Goal: Information Seeking & Learning: Check status

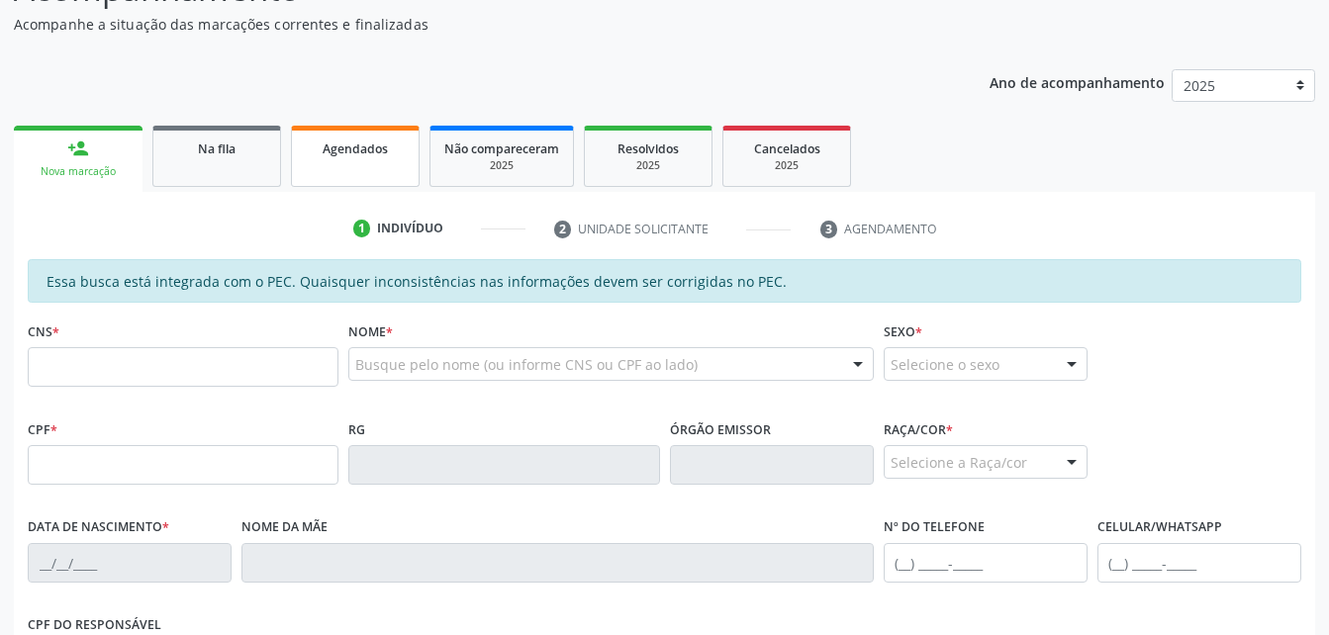
click at [380, 157] on div "Agendados" at bounding box center [355, 148] width 99 height 21
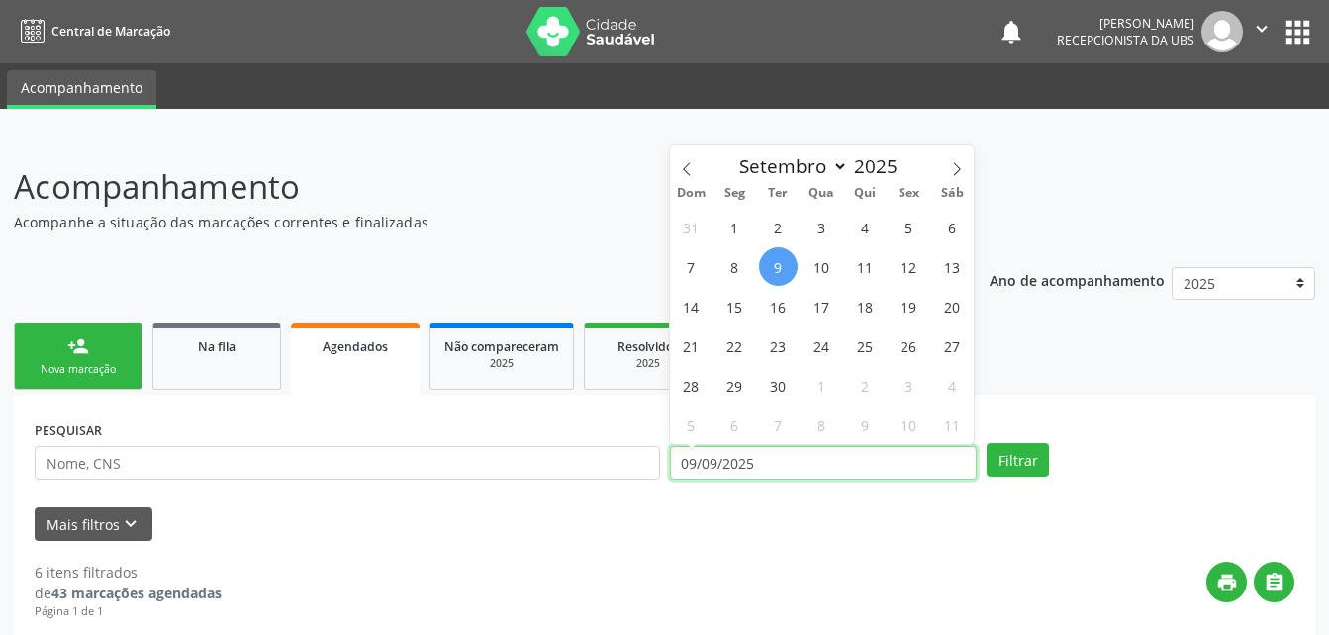
click at [933, 458] on input "09/09/2025" at bounding box center [824, 463] width 308 height 34
click at [719, 270] on span "8" at bounding box center [734, 266] width 39 height 39
type input "[DATE]"
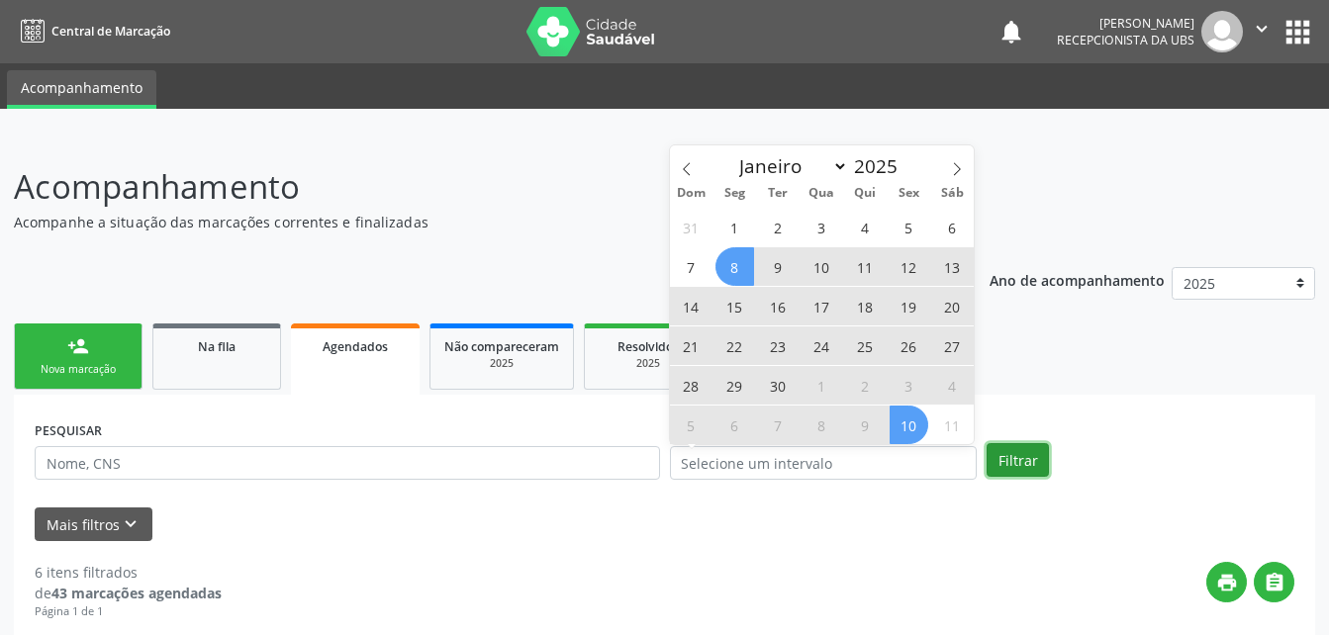
click at [1008, 467] on button "Filtrar" at bounding box center [1017, 460] width 62 height 34
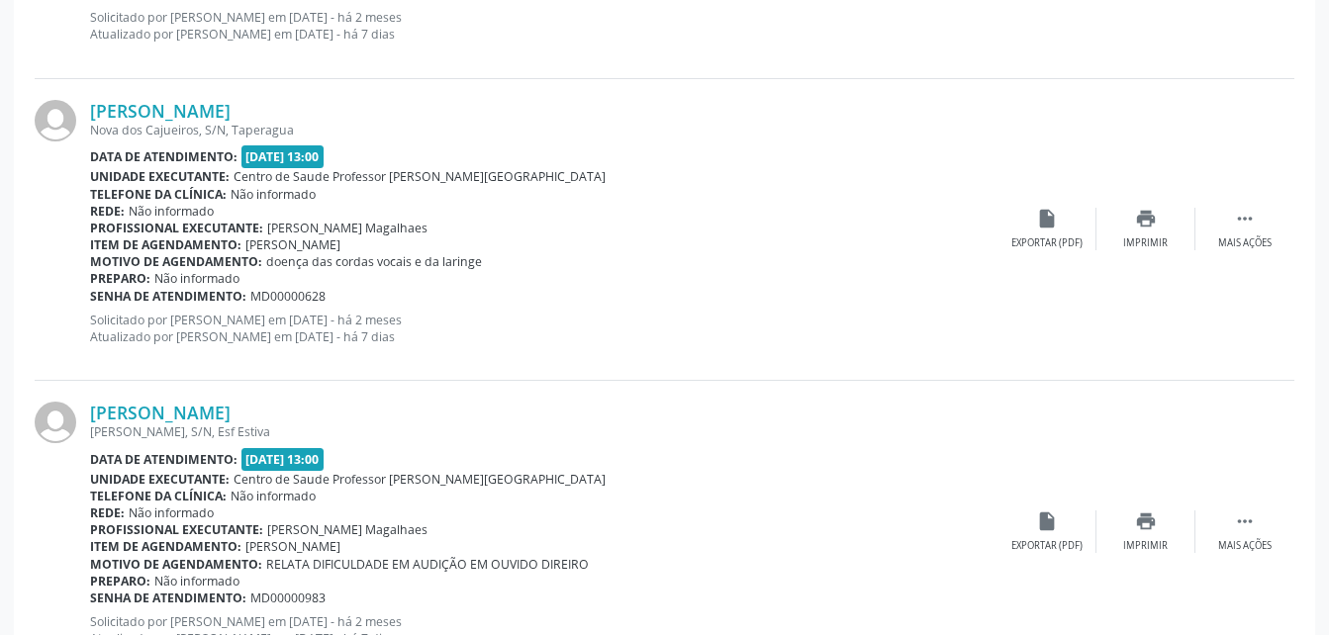
scroll to position [4590, 0]
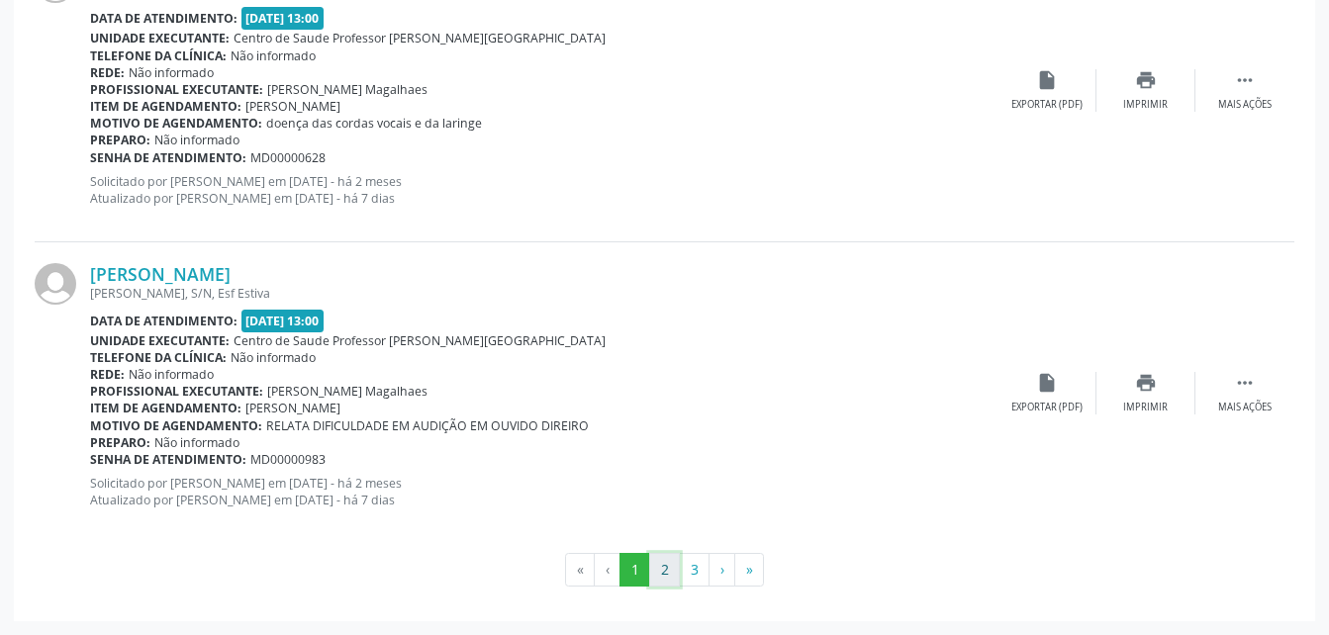
click at [661, 580] on button "2" at bounding box center [664, 570] width 31 height 34
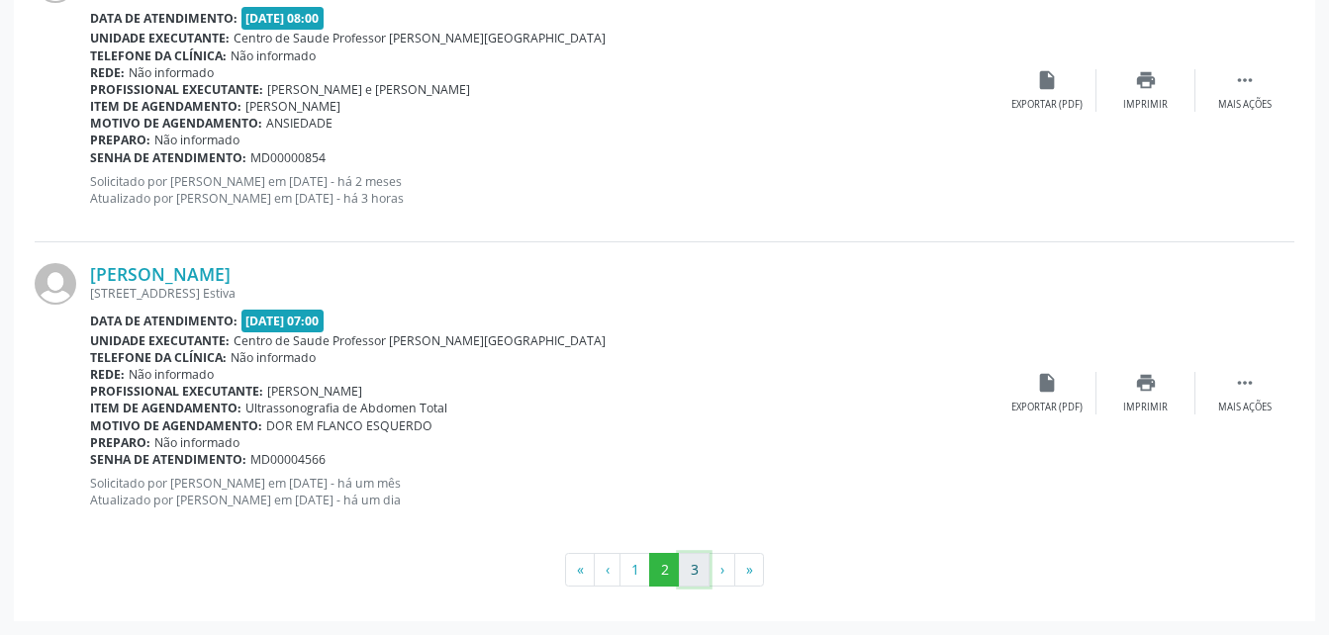
click at [693, 574] on button "3" at bounding box center [694, 570] width 31 height 34
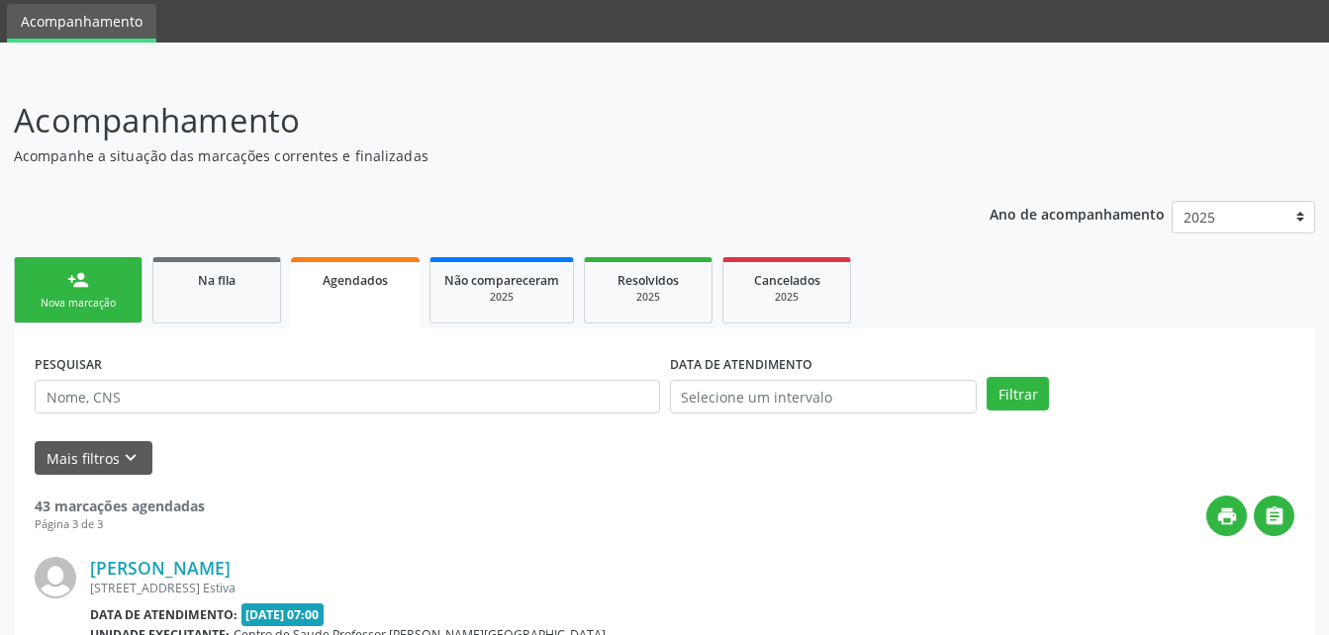
scroll to position [3986, 0]
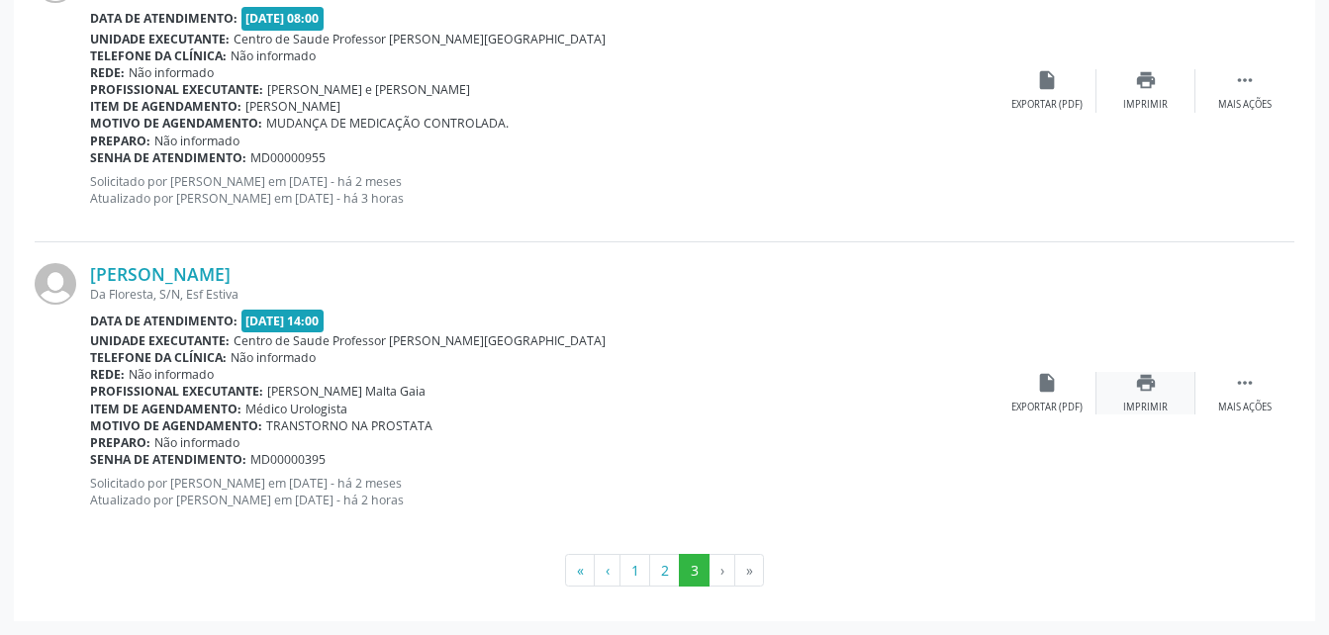
click at [1141, 401] on div "Imprimir" at bounding box center [1145, 408] width 45 height 14
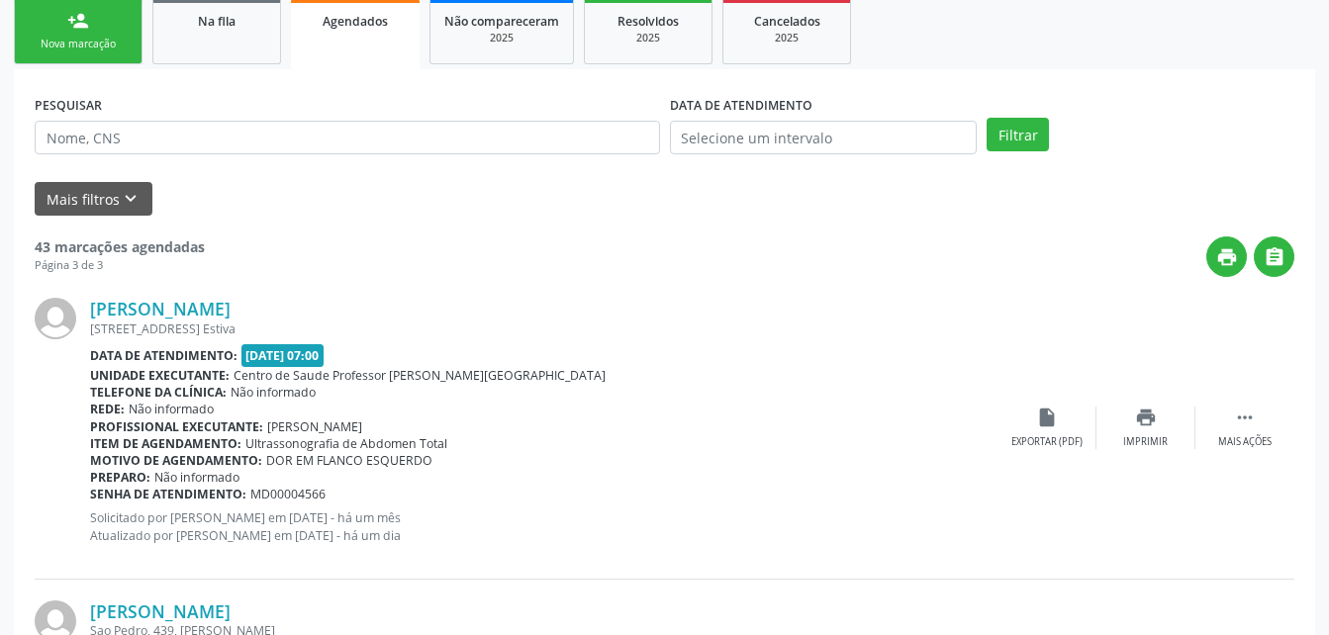
scroll to position [227, 0]
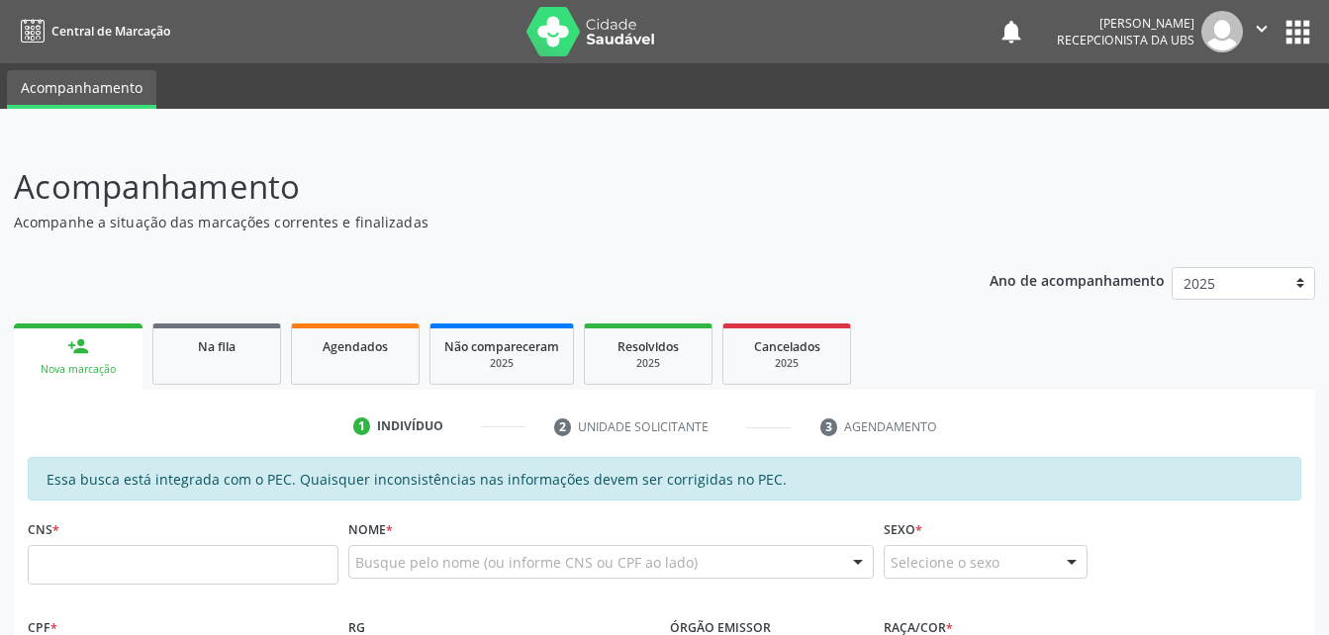
scroll to position [226, 0]
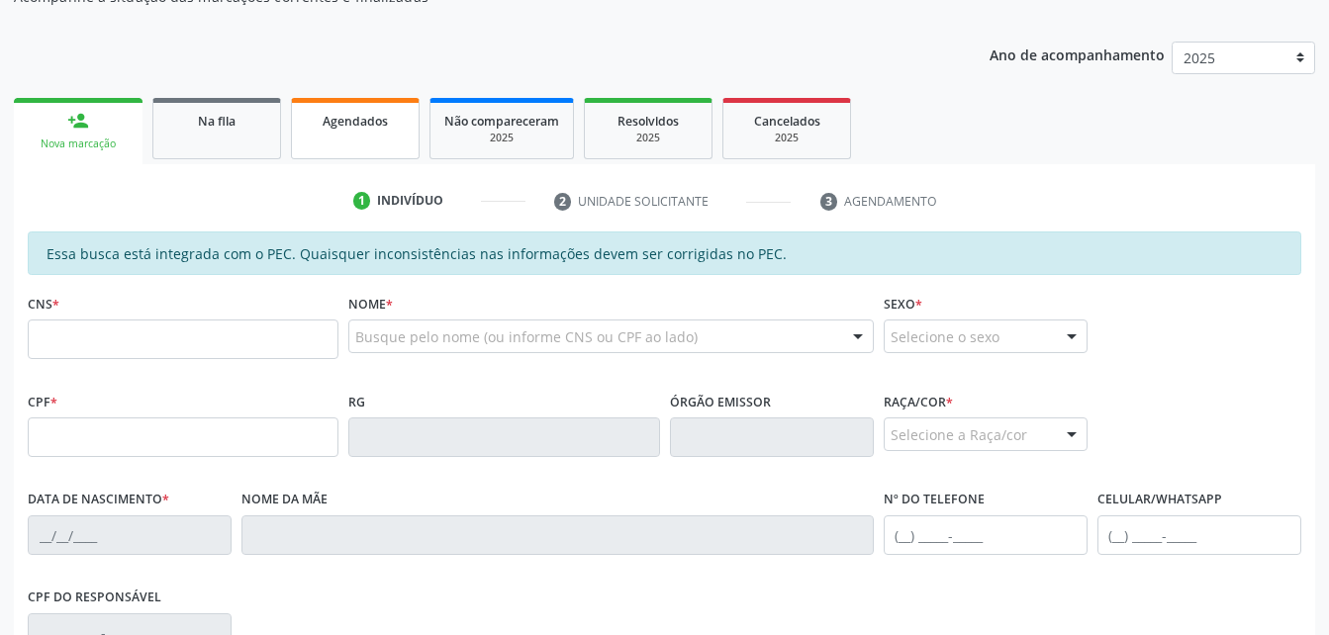
click at [317, 135] on link "Agendados" at bounding box center [355, 128] width 129 height 61
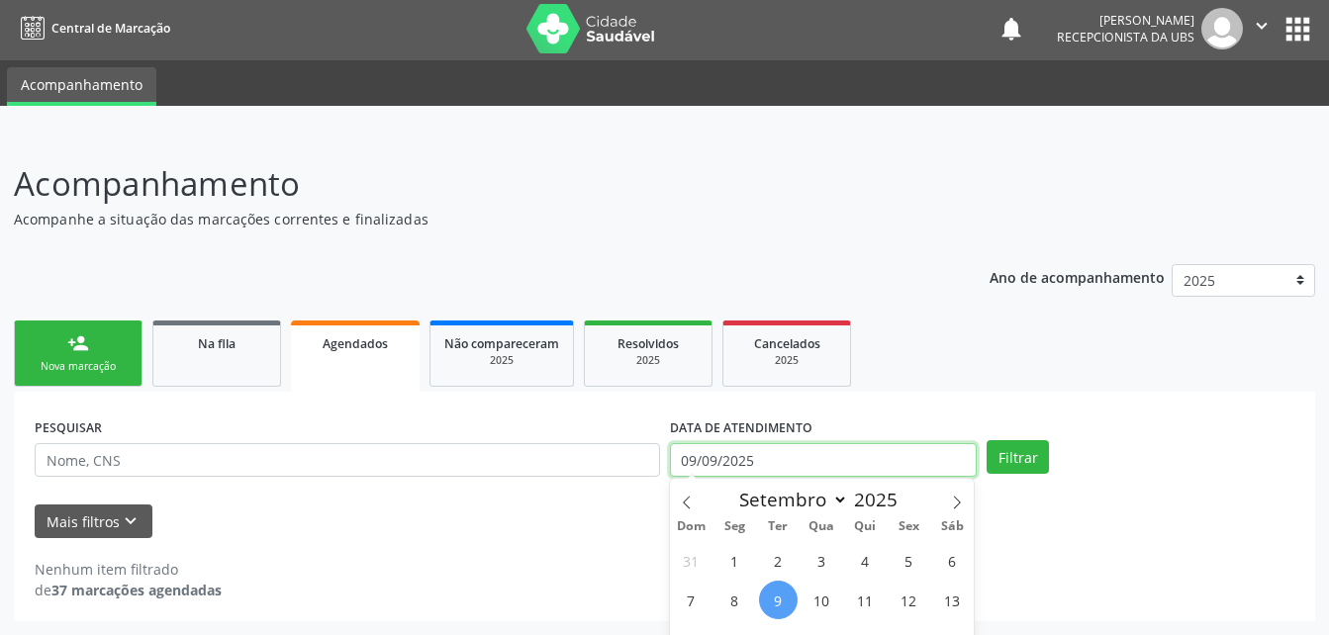
scroll to position [126, 0]
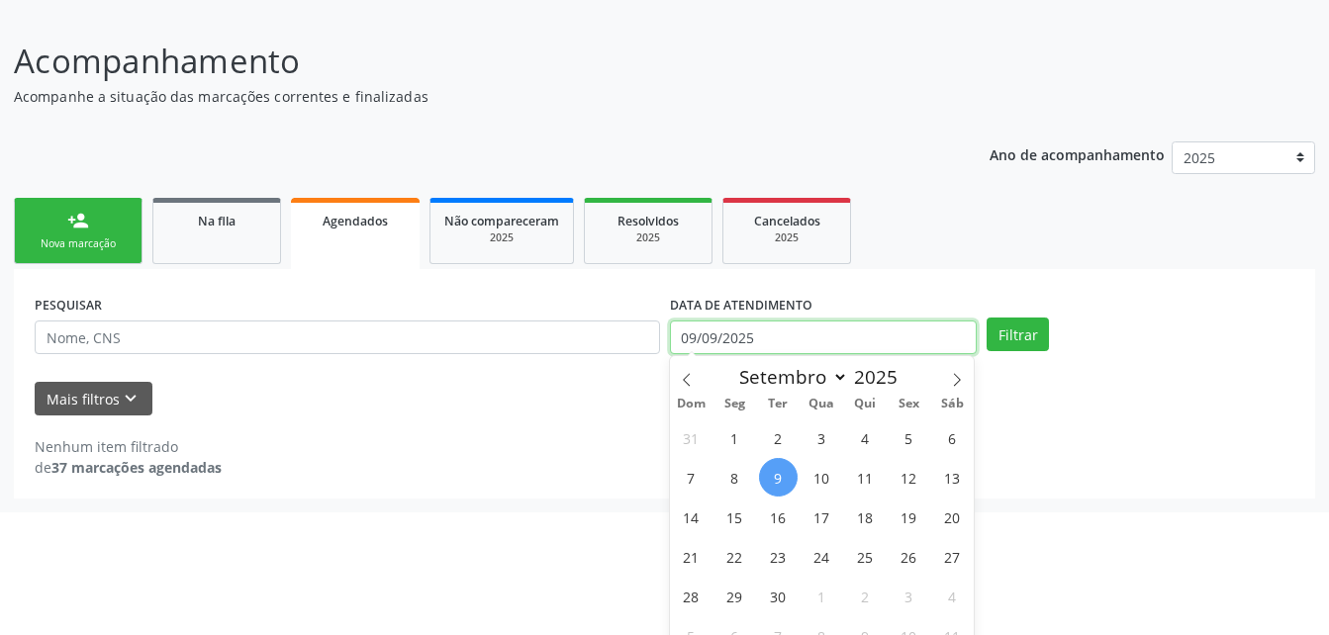
click at [760, 470] on body "Central de Marcação notifications [PERSON_NAME] Recepcionista da UBS  Configur…" at bounding box center [664, 191] width 1329 height 635
click at [747, 476] on span "8" at bounding box center [734, 477] width 39 height 39
type input "[DATE]"
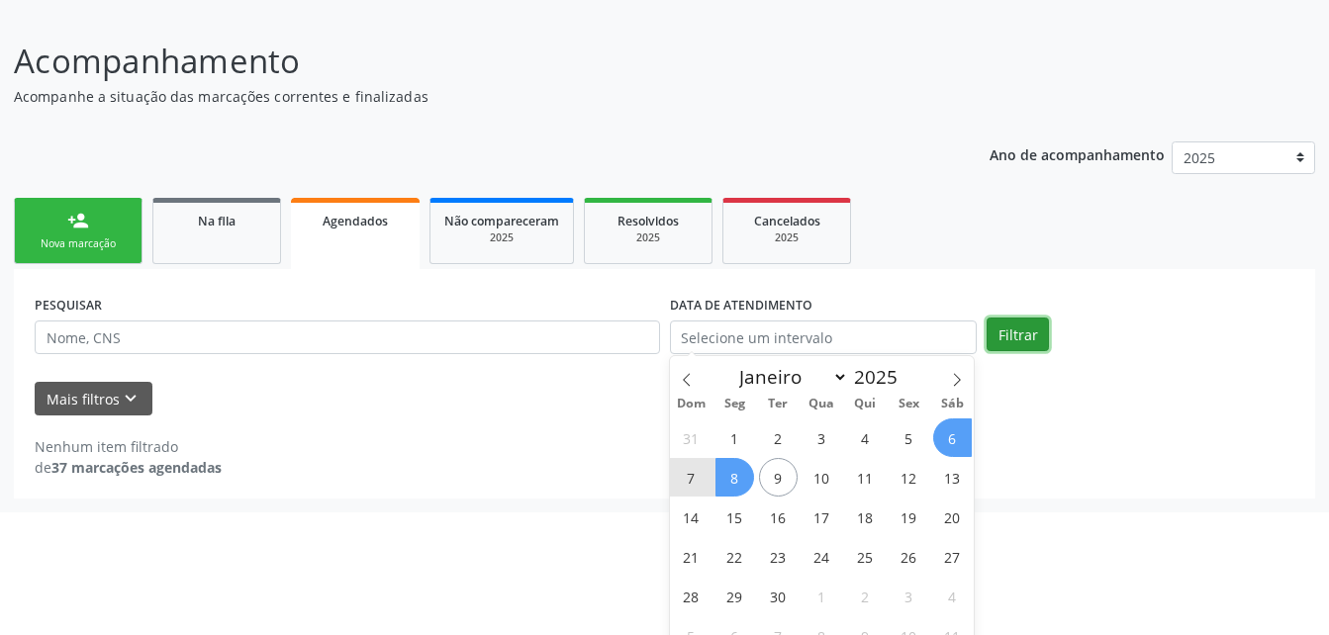
click at [1012, 349] on div "person_add Nova marcação Na fila Agendados Não compareceram 2025 Resolvidos 202…" at bounding box center [664, 346] width 1301 height 306
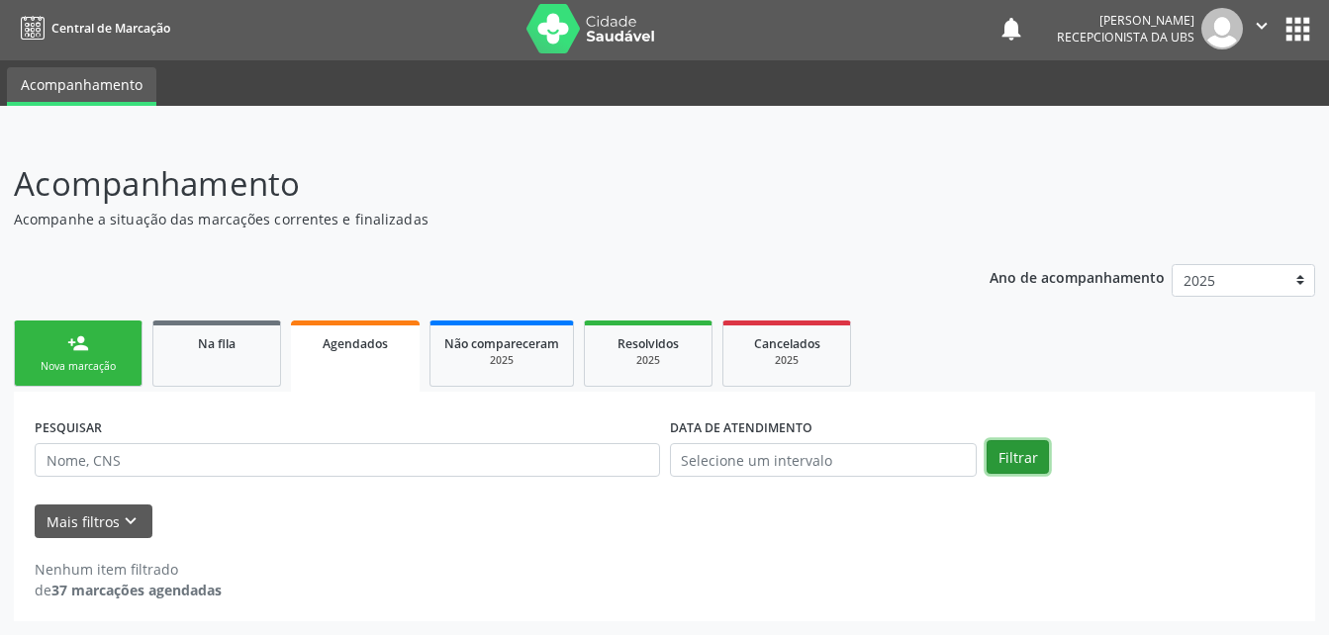
scroll to position [3, 0]
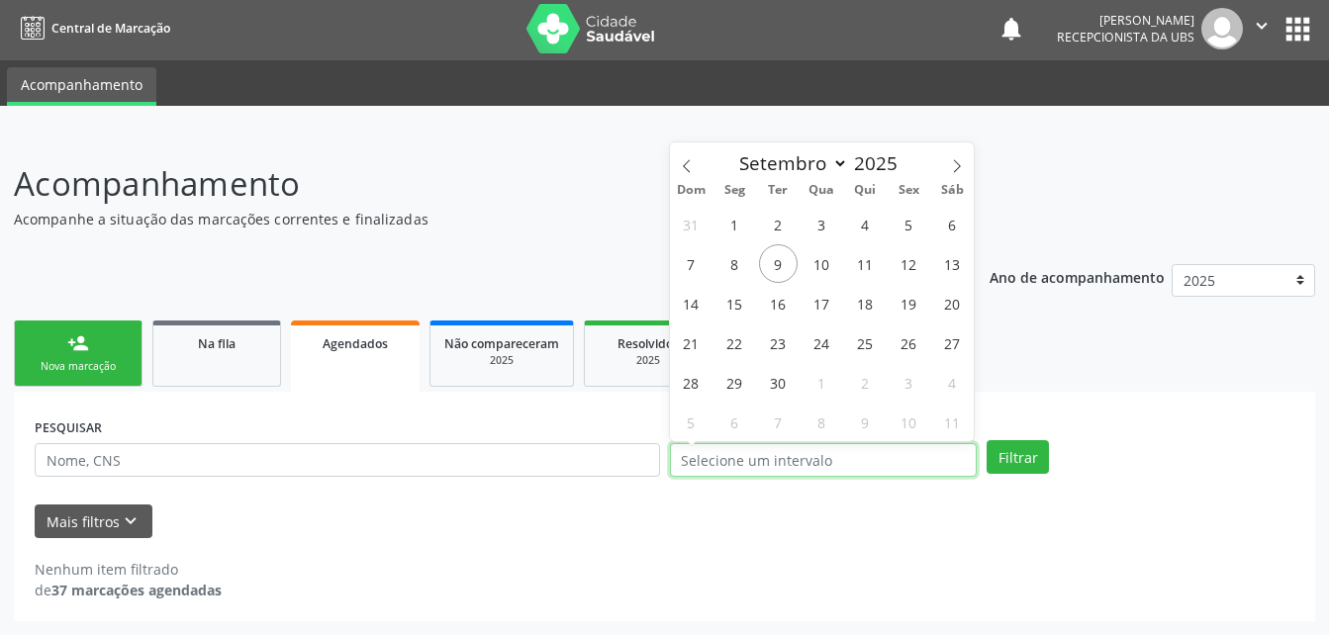
click at [719, 460] on input "text" at bounding box center [824, 460] width 308 height 34
click at [721, 263] on span "8" at bounding box center [734, 263] width 39 height 39
type input "[DATE]"
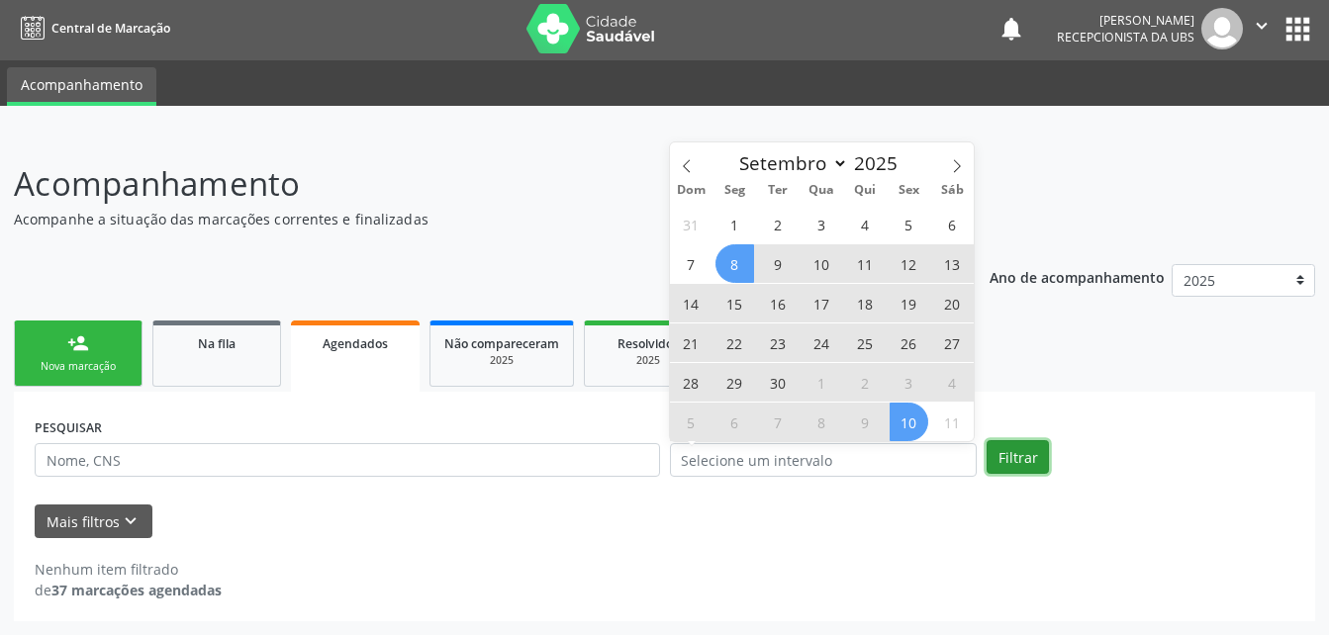
click at [1030, 455] on button "Filtrar" at bounding box center [1017, 457] width 62 height 34
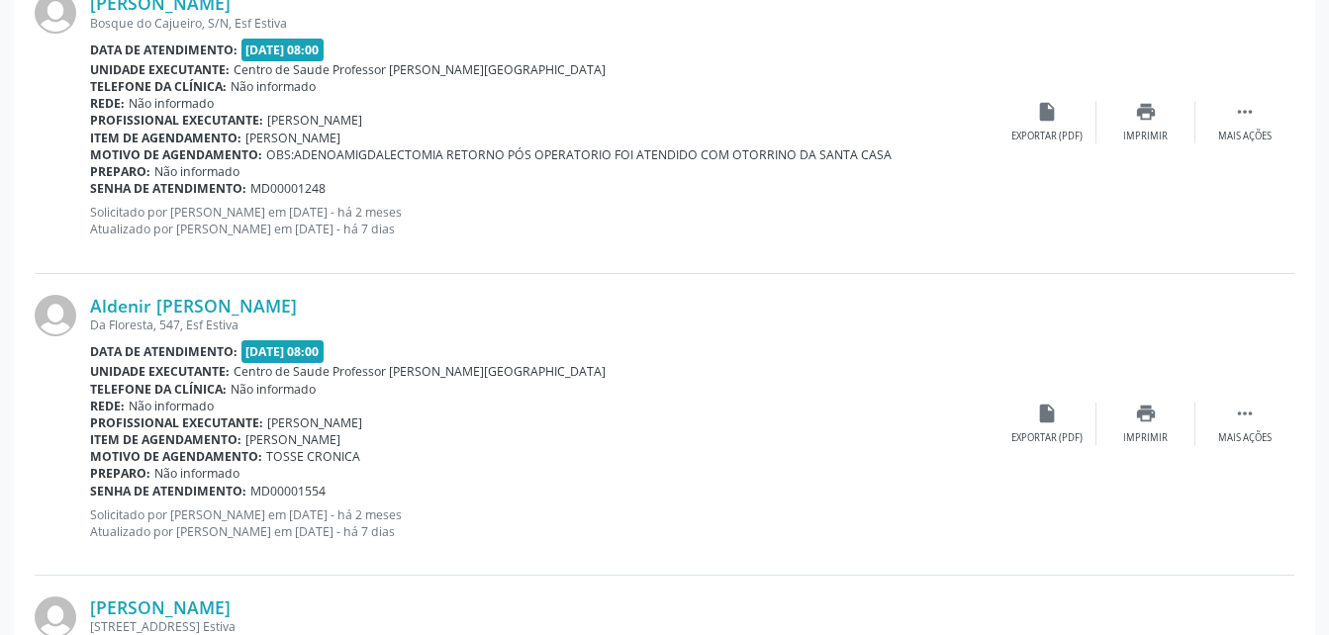
scroll to position [4590, 0]
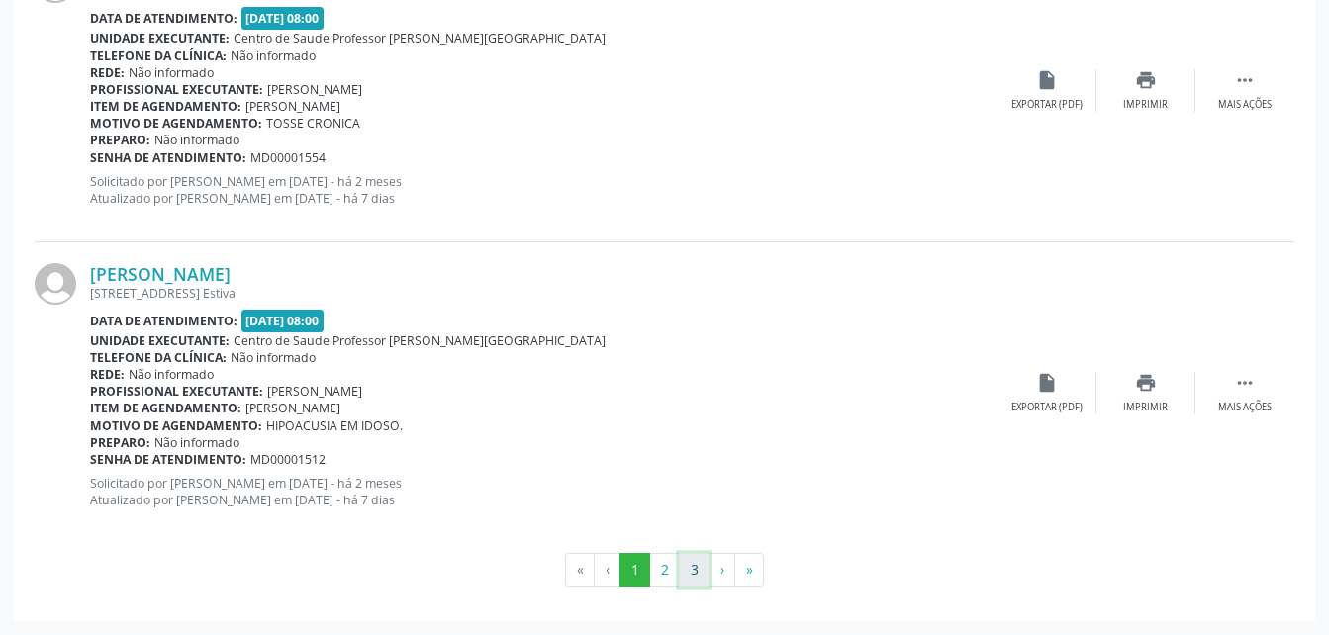
click at [686, 577] on button "3" at bounding box center [694, 570] width 31 height 34
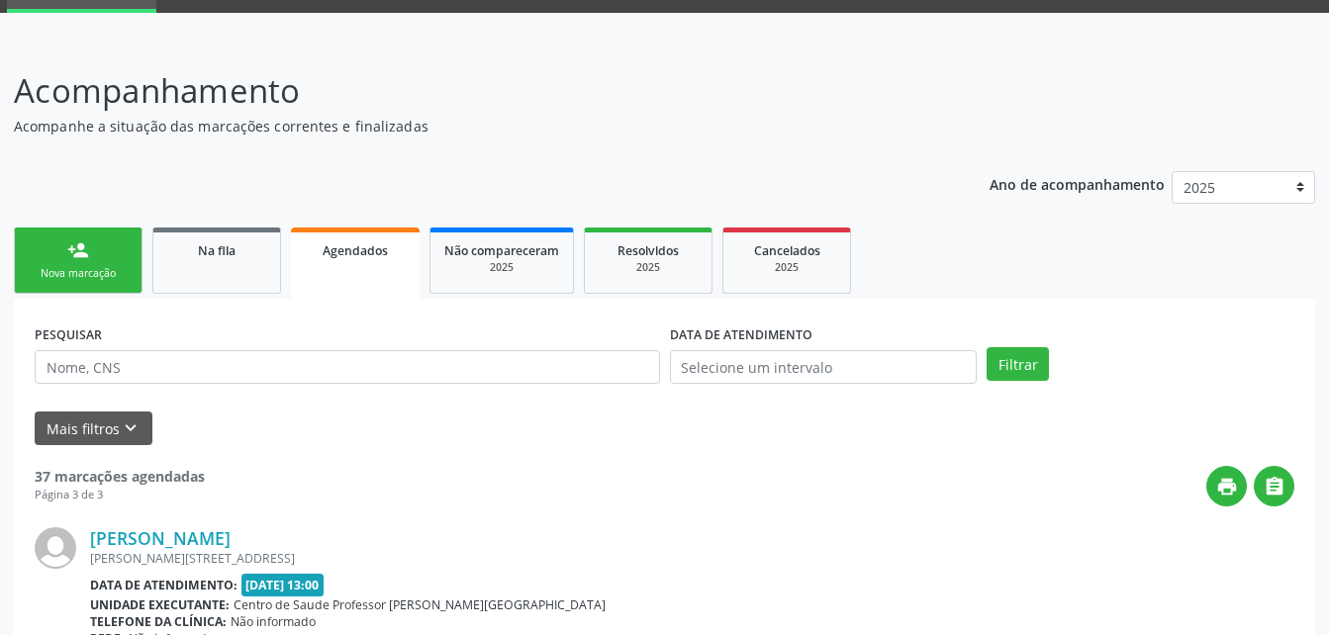
scroll to position [0, 0]
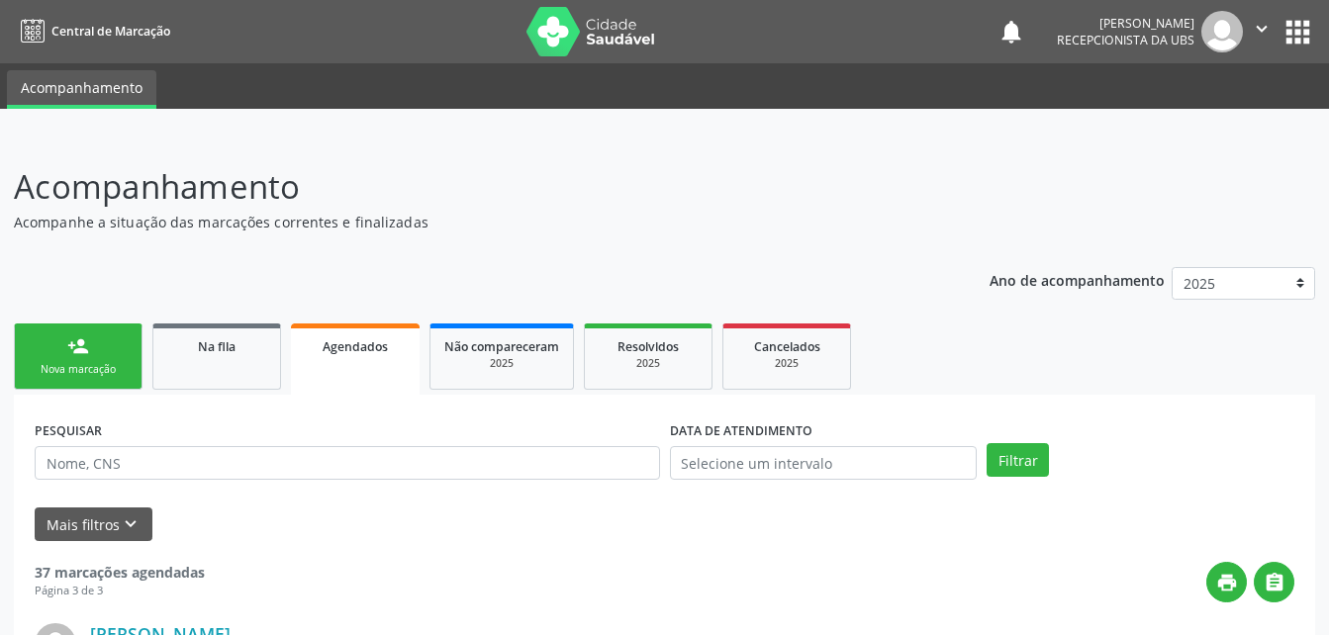
click at [132, 369] on link "person_add Nova marcação" at bounding box center [78, 356] width 129 height 66
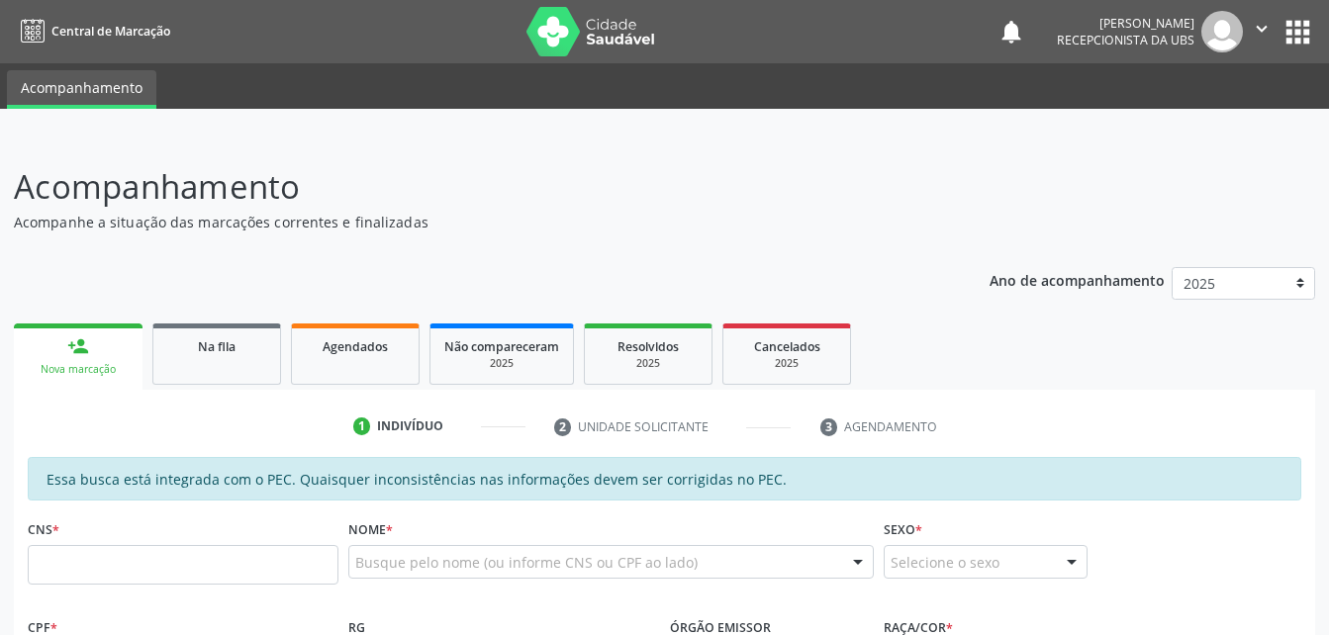
click at [1246, 44] on button "" at bounding box center [1262, 32] width 38 height 42
click at [1249, 126] on link "Sair" at bounding box center [1211, 121] width 137 height 28
